Goal: Task Accomplishment & Management: Use online tool/utility

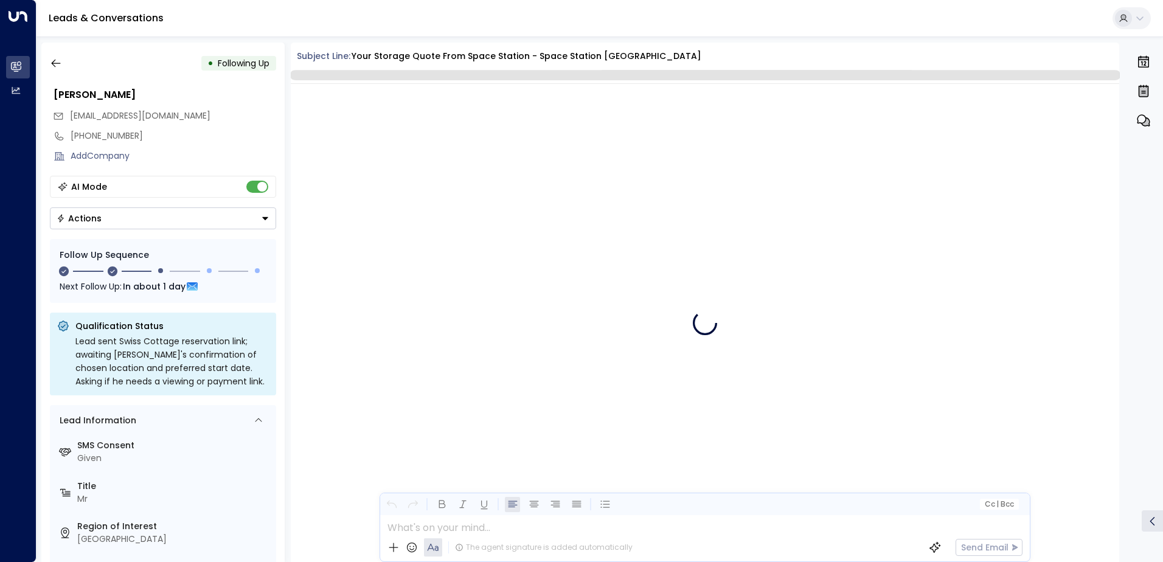
scroll to position [3171, 0]
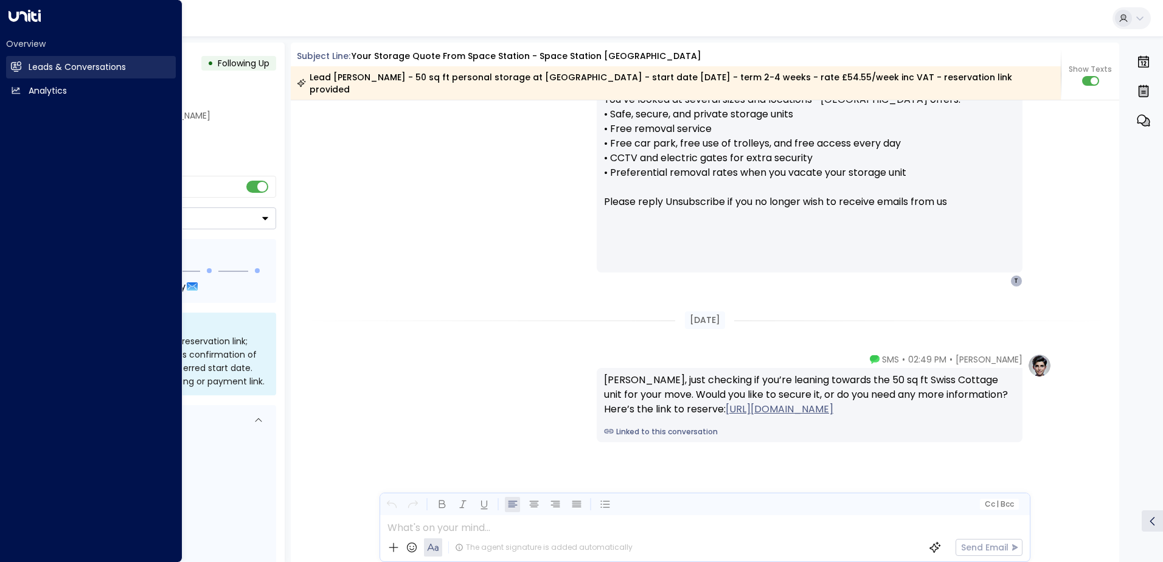
click at [90, 70] on h2 "Leads & Conversations" at bounding box center [77, 67] width 97 height 13
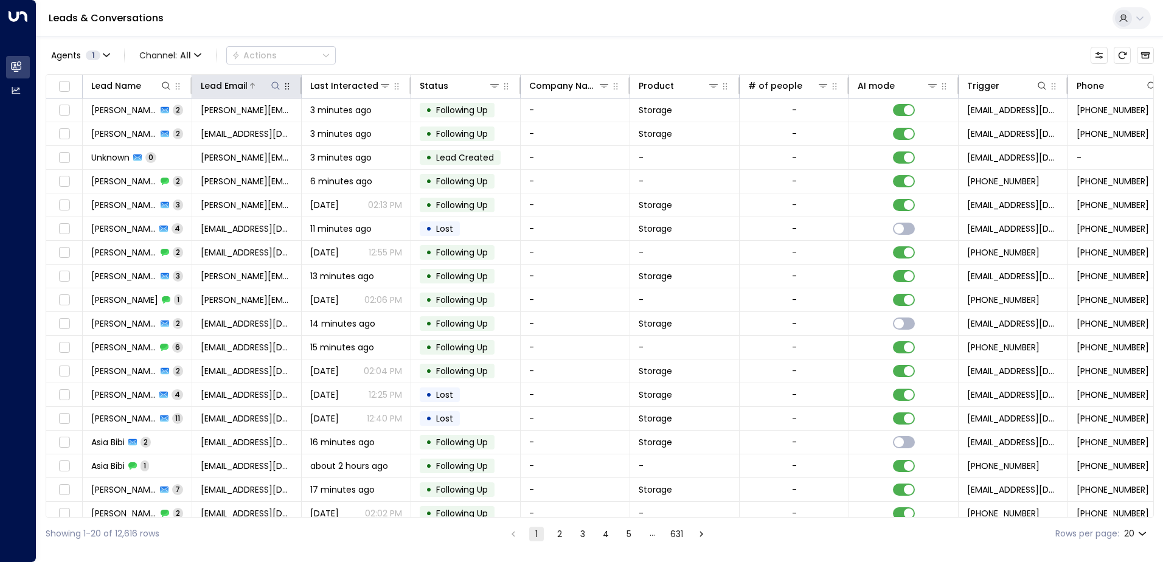
click at [276, 85] on icon at bounding box center [276, 86] width 10 height 10
click at [251, 130] on input "text" at bounding box center [276, 130] width 168 height 23
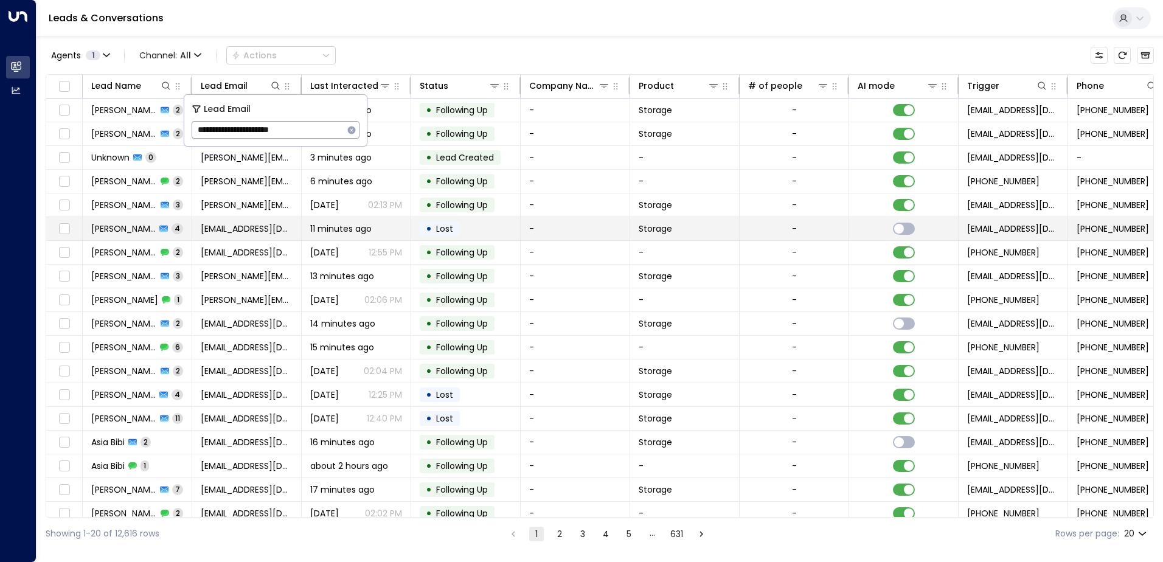
type input "**********"
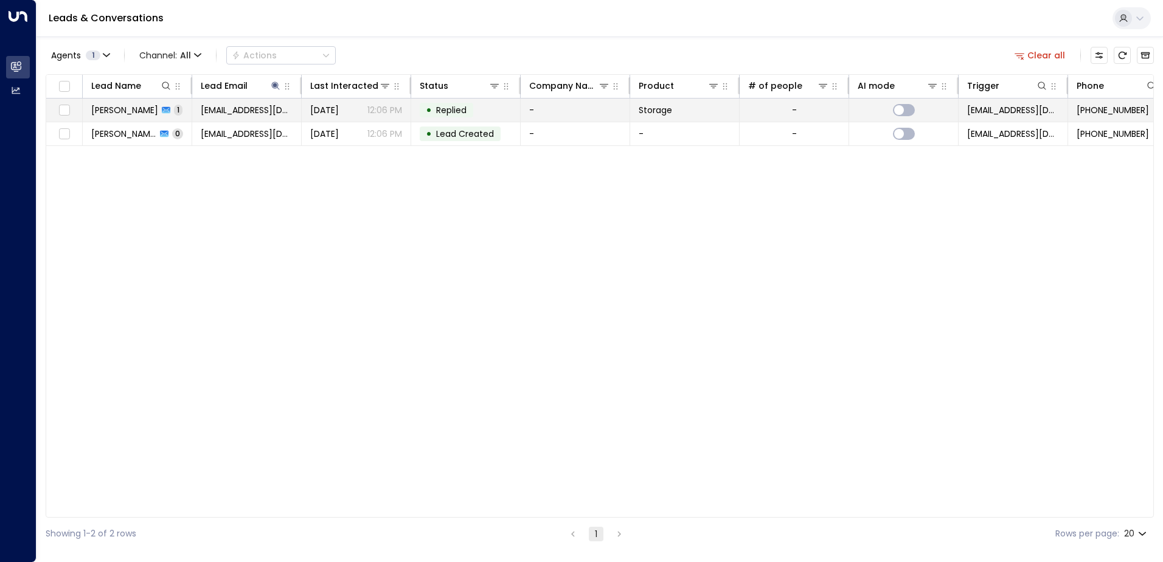
click at [539, 113] on td "-" at bounding box center [575, 110] width 109 height 23
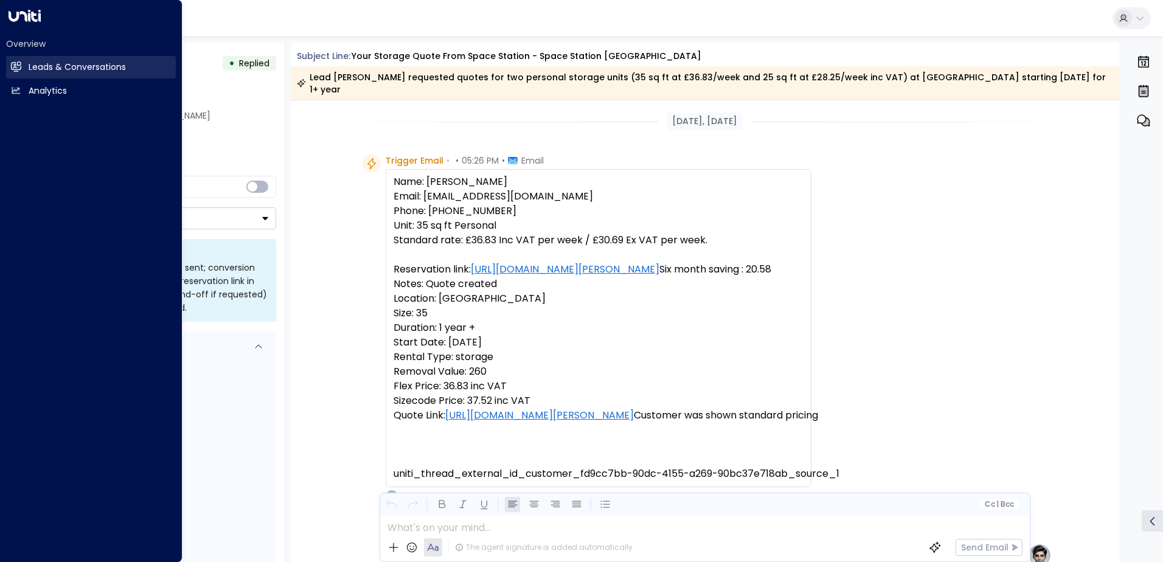
click at [75, 61] on h2 "Leads & Conversations" at bounding box center [77, 67] width 97 height 13
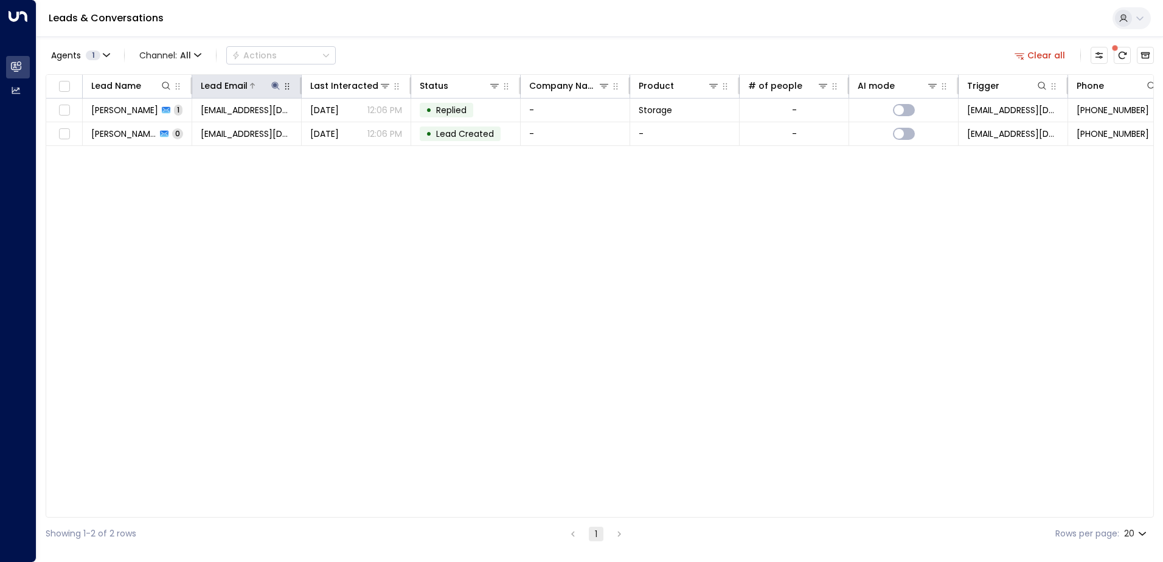
click at [276, 83] on icon at bounding box center [276, 86] width 10 height 10
drag, startPoint x: 355, startPoint y: 133, endPoint x: 347, endPoint y: 132, distance: 7.3
click at [352, 132] on icon "button" at bounding box center [352, 130] width 10 height 10
click at [243, 133] on input "text" at bounding box center [276, 130] width 168 height 23
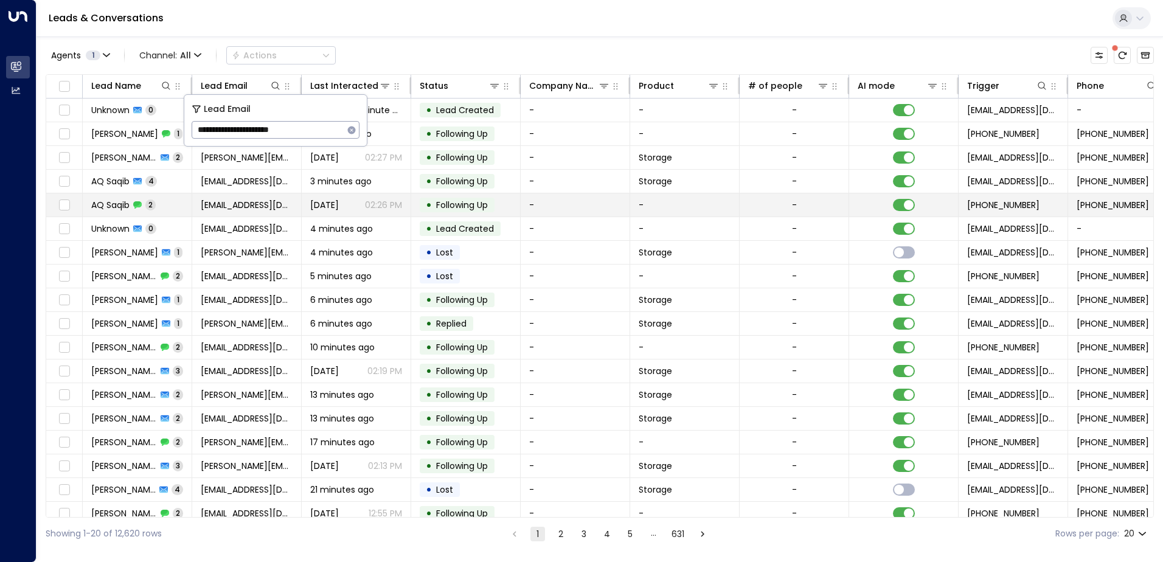
type input "**********"
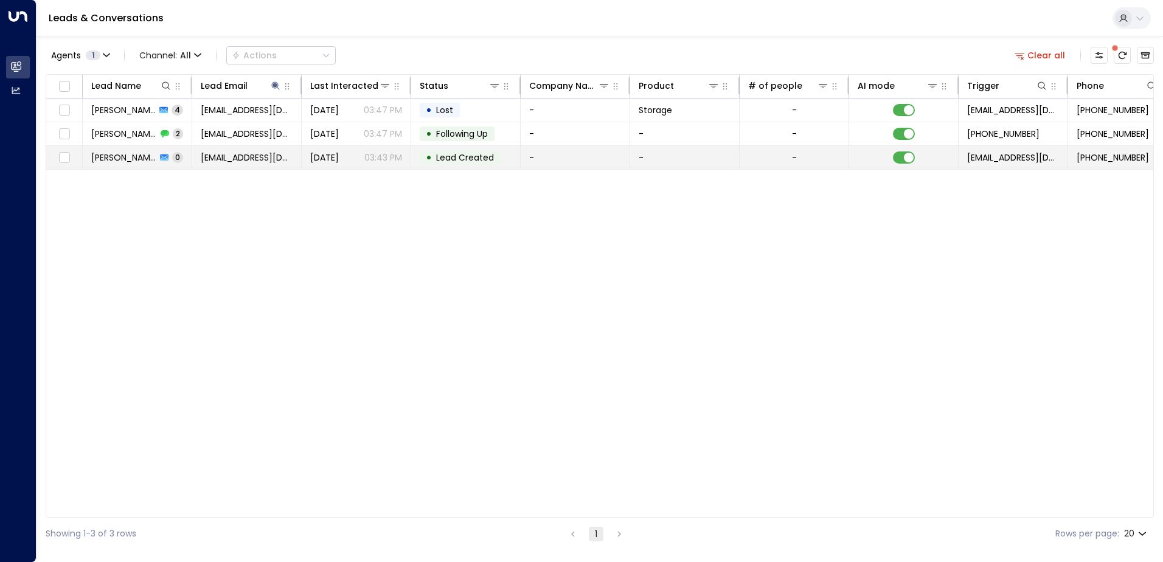
click at [568, 158] on td "-" at bounding box center [575, 157] width 109 height 23
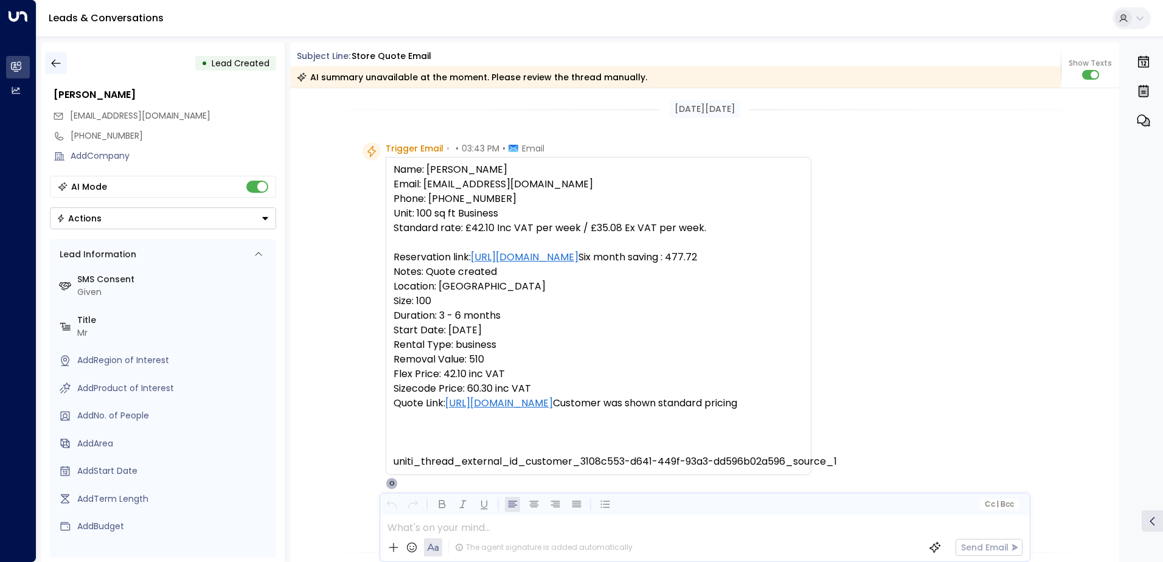
click at [55, 55] on button "button" at bounding box center [56, 63] width 22 height 22
